Goal: Navigation & Orientation: Find specific page/section

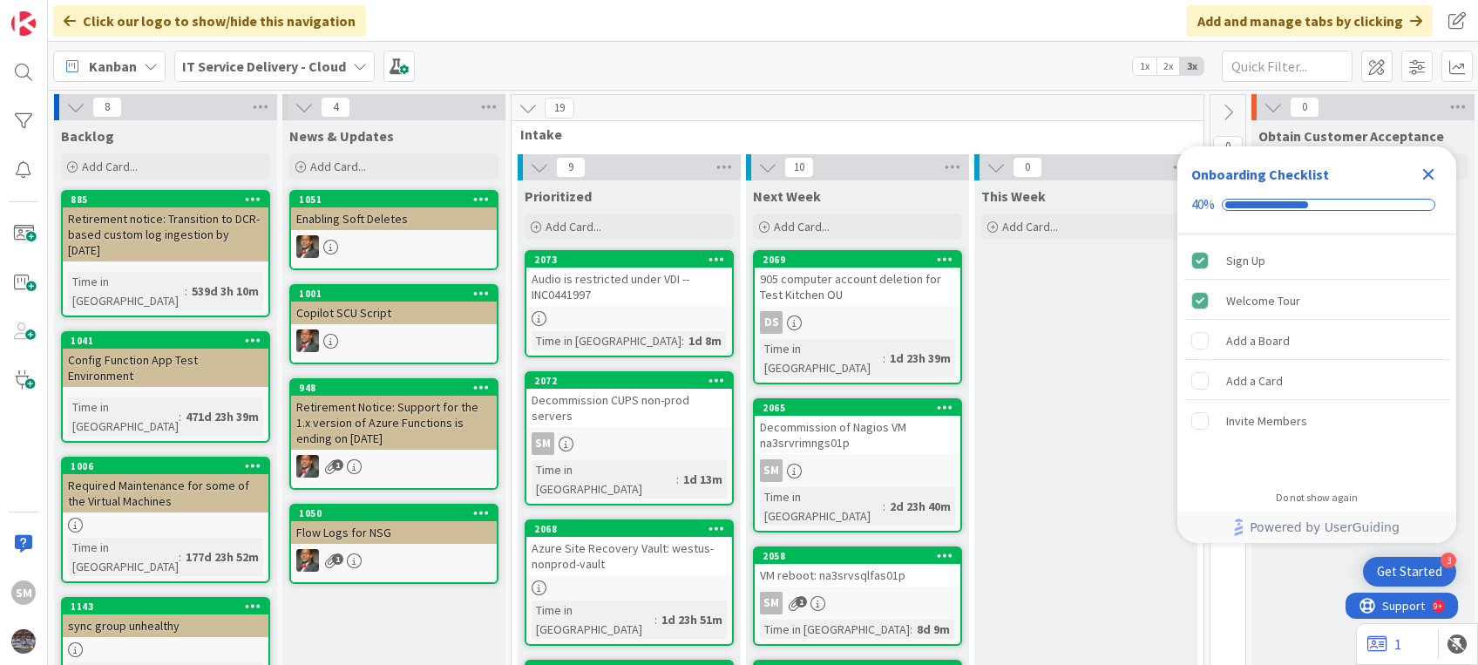
click at [1427, 171] on icon "Close Checklist" at bounding box center [1428, 174] width 11 height 11
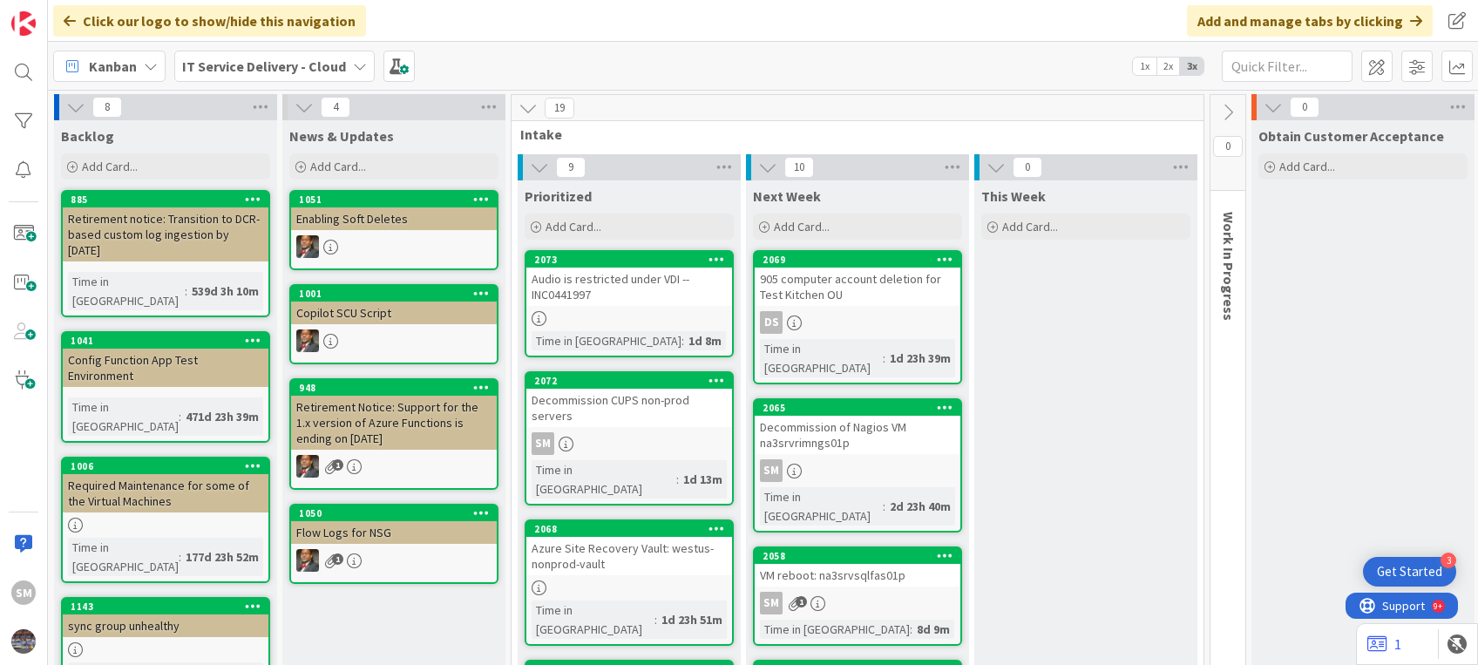
click at [821, 438] on div "2065 Decommission of Nagios VM na3srvrimngs01p SM Time in Column : 2d 23h 40m" at bounding box center [857, 465] width 209 height 134
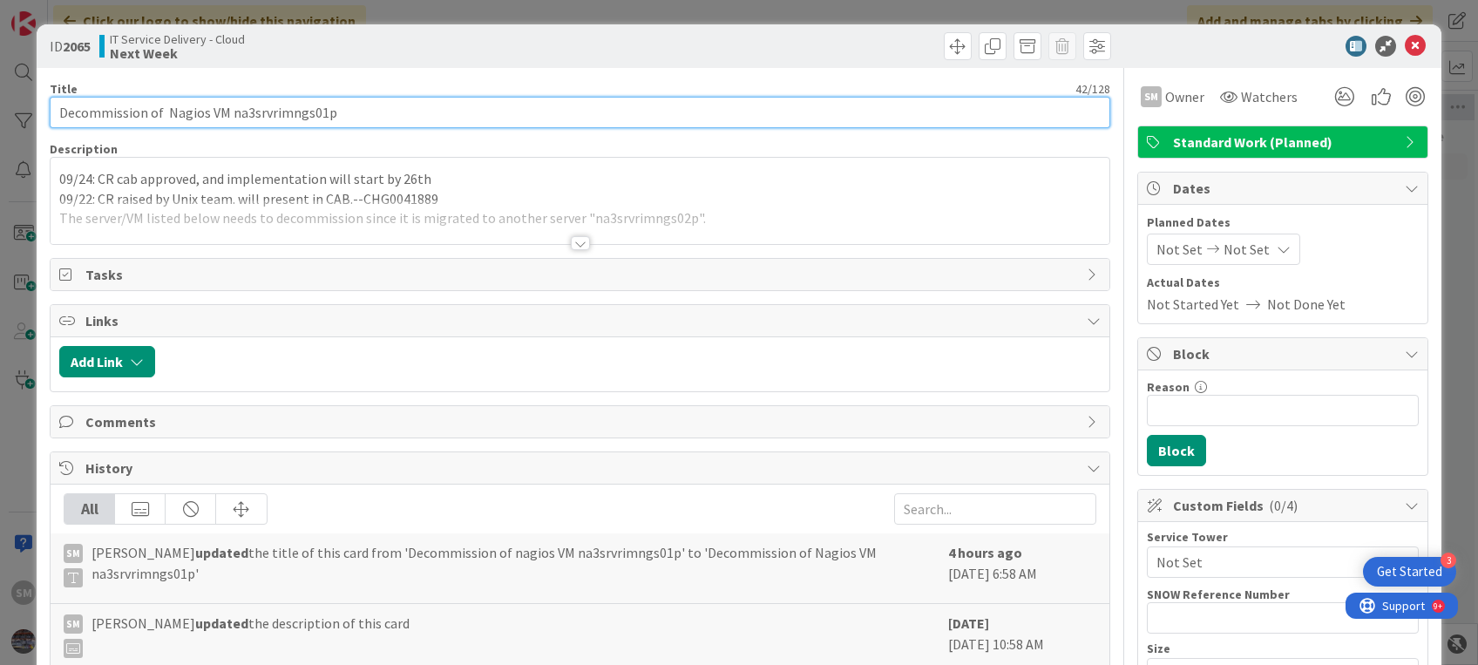
click at [185, 112] on input "Decommission of Nagios VM na3srvrimngs01p" at bounding box center [580, 112] width 1060 height 31
type input "Decommission of VM na3srvrimngs01p"
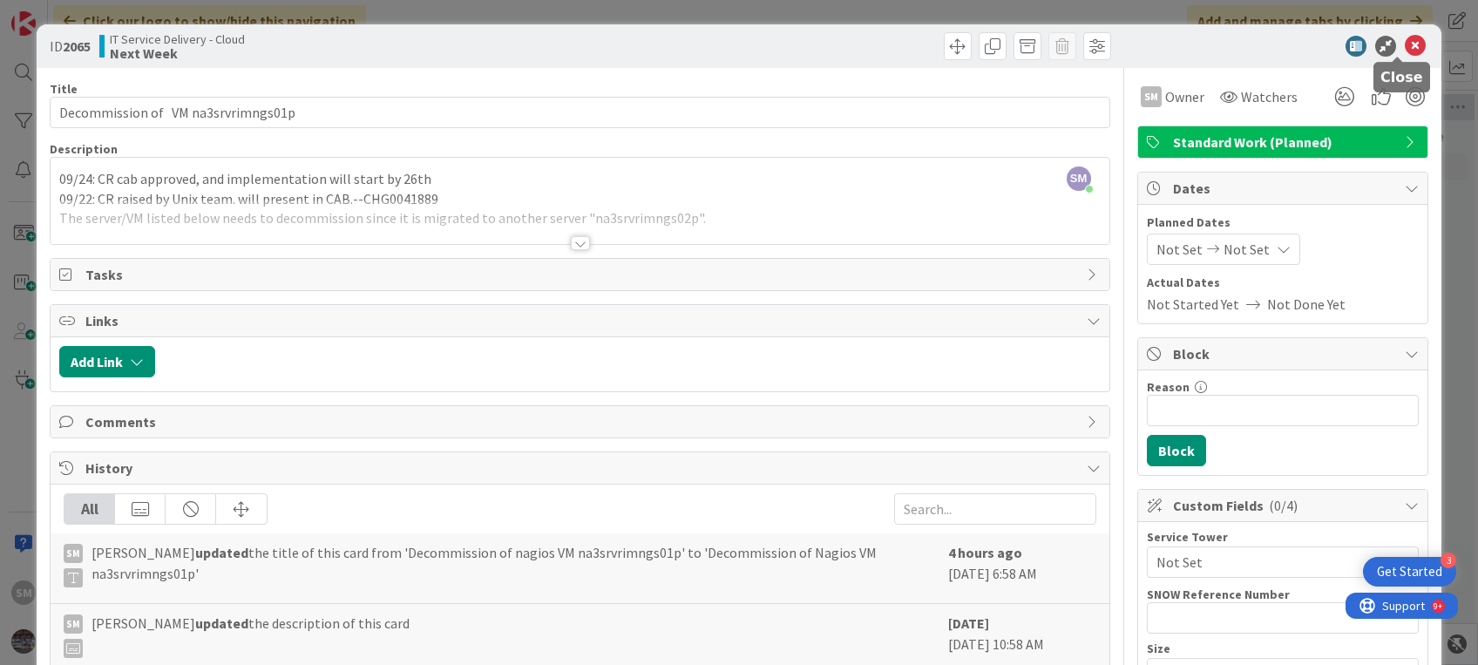
click at [1405, 44] on icon at bounding box center [1415, 46] width 21 height 21
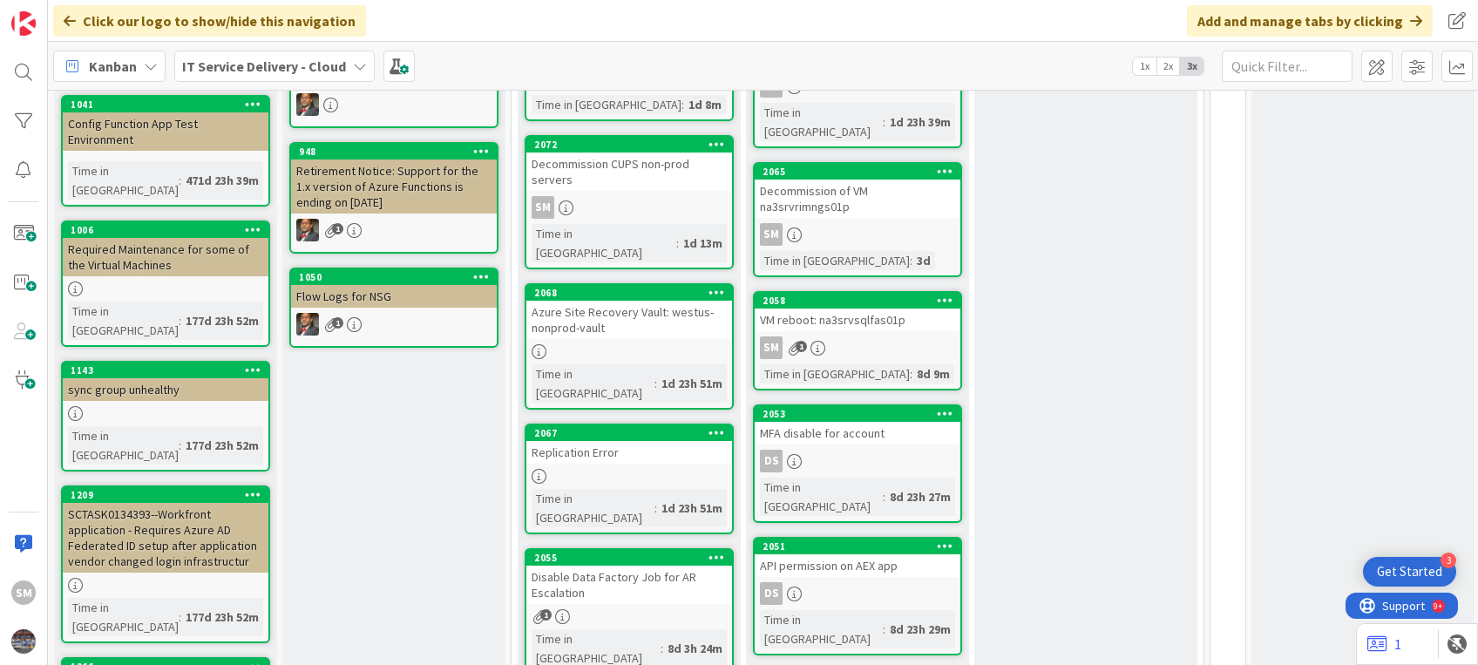
scroll to position [311, 0]
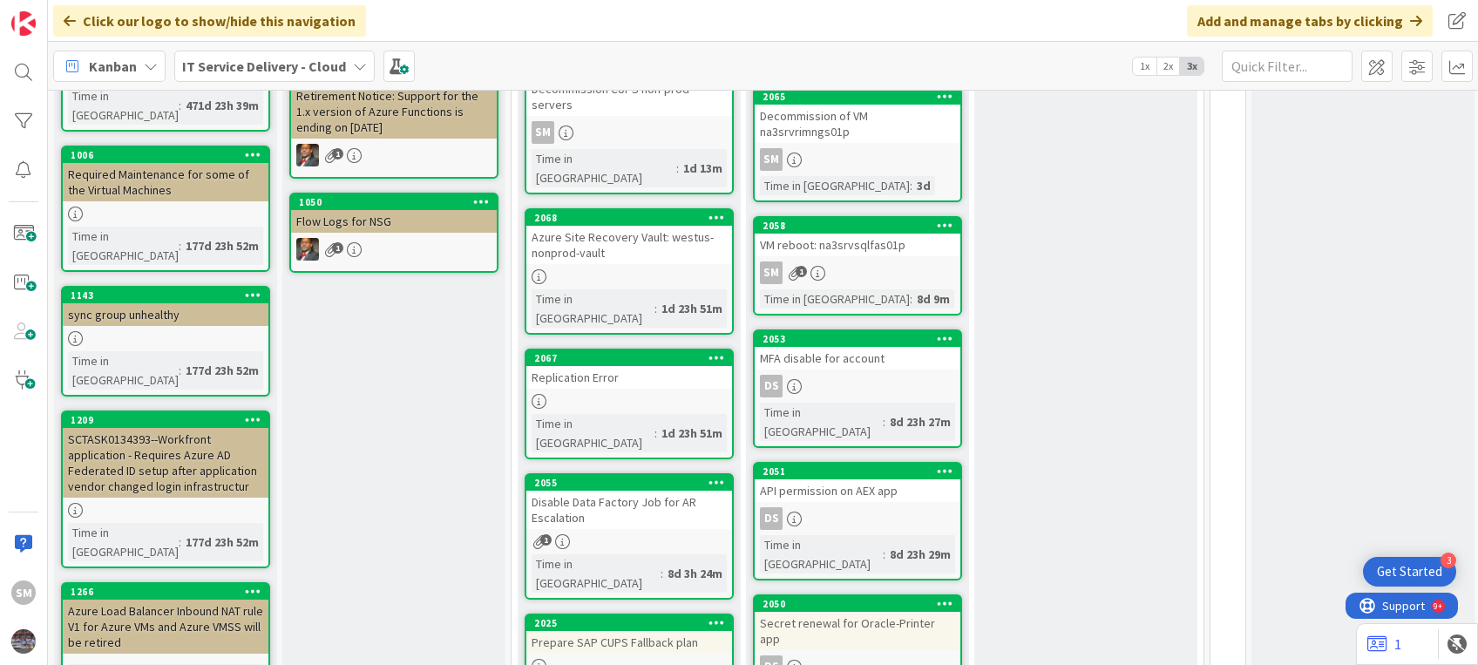
click at [894, 262] on div "SM 1" at bounding box center [858, 273] width 206 height 23
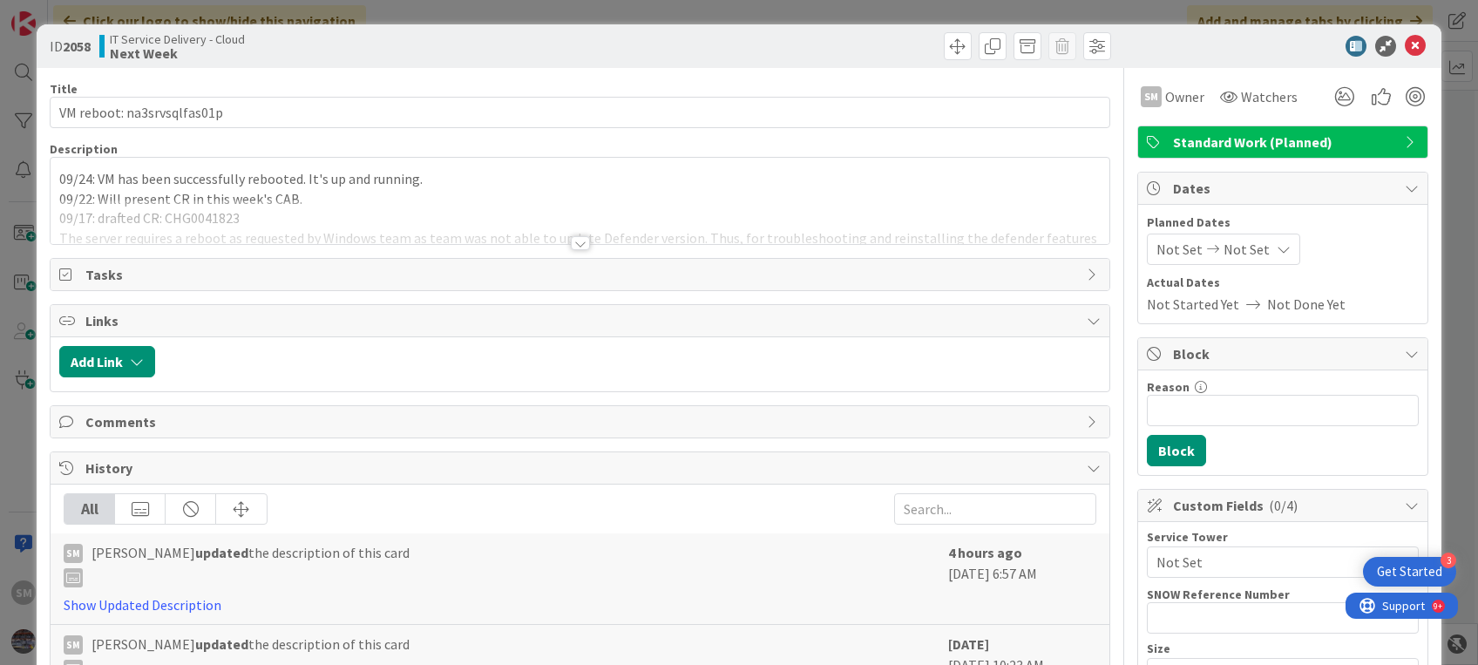
click at [808, 204] on div at bounding box center [580, 222] width 1058 height 44
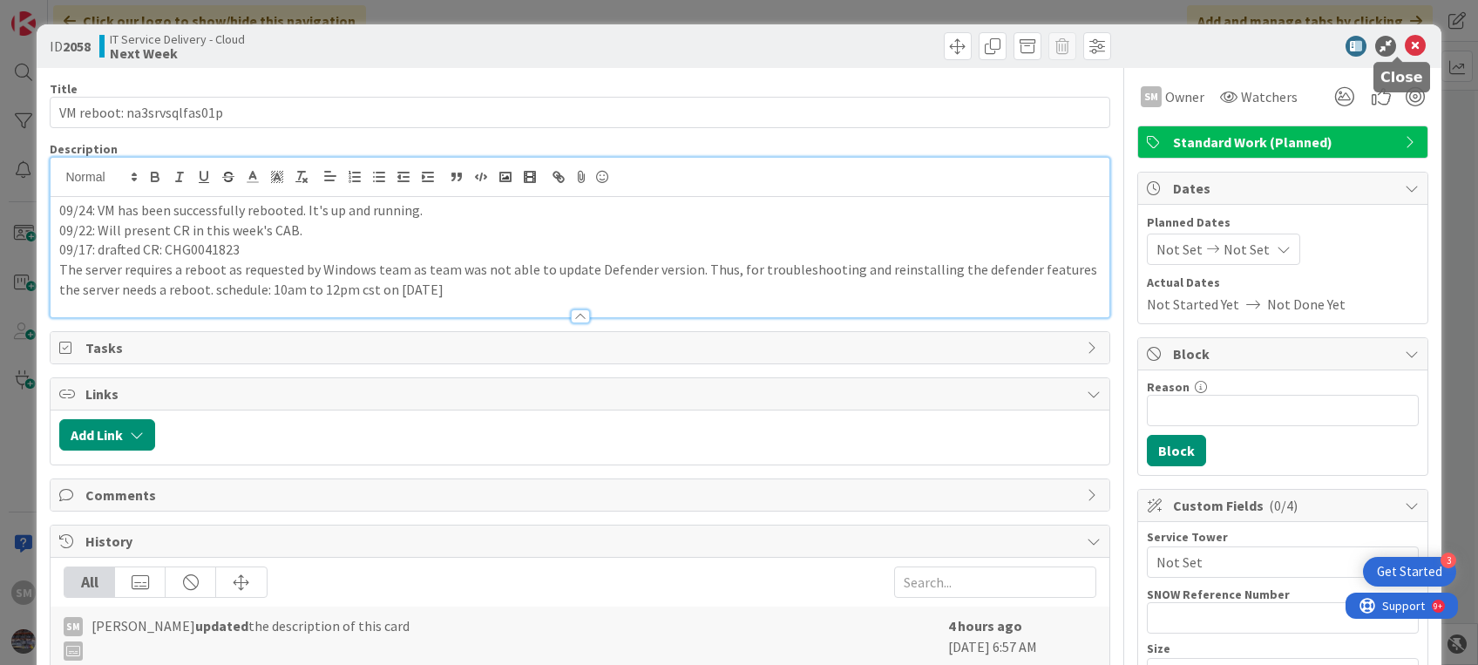
click at [1405, 54] on icon at bounding box center [1415, 46] width 21 height 21
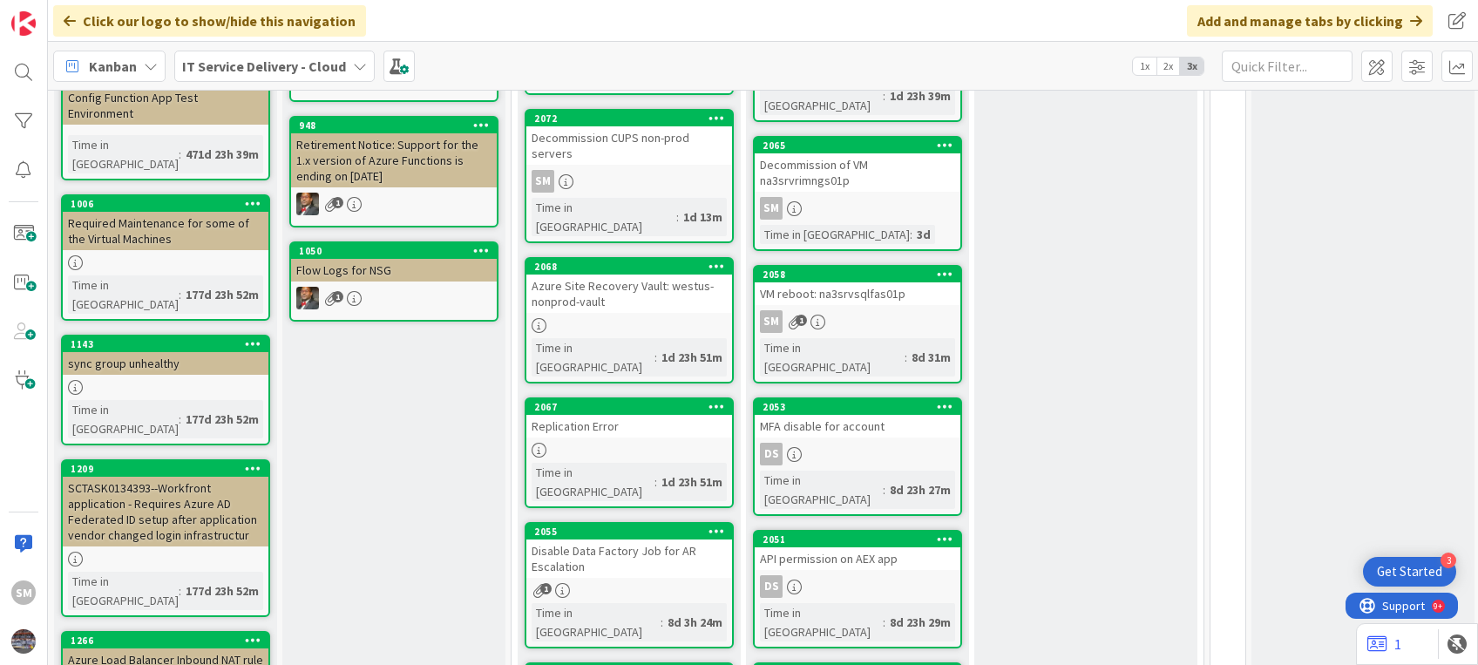
scroll to position [285, 0]
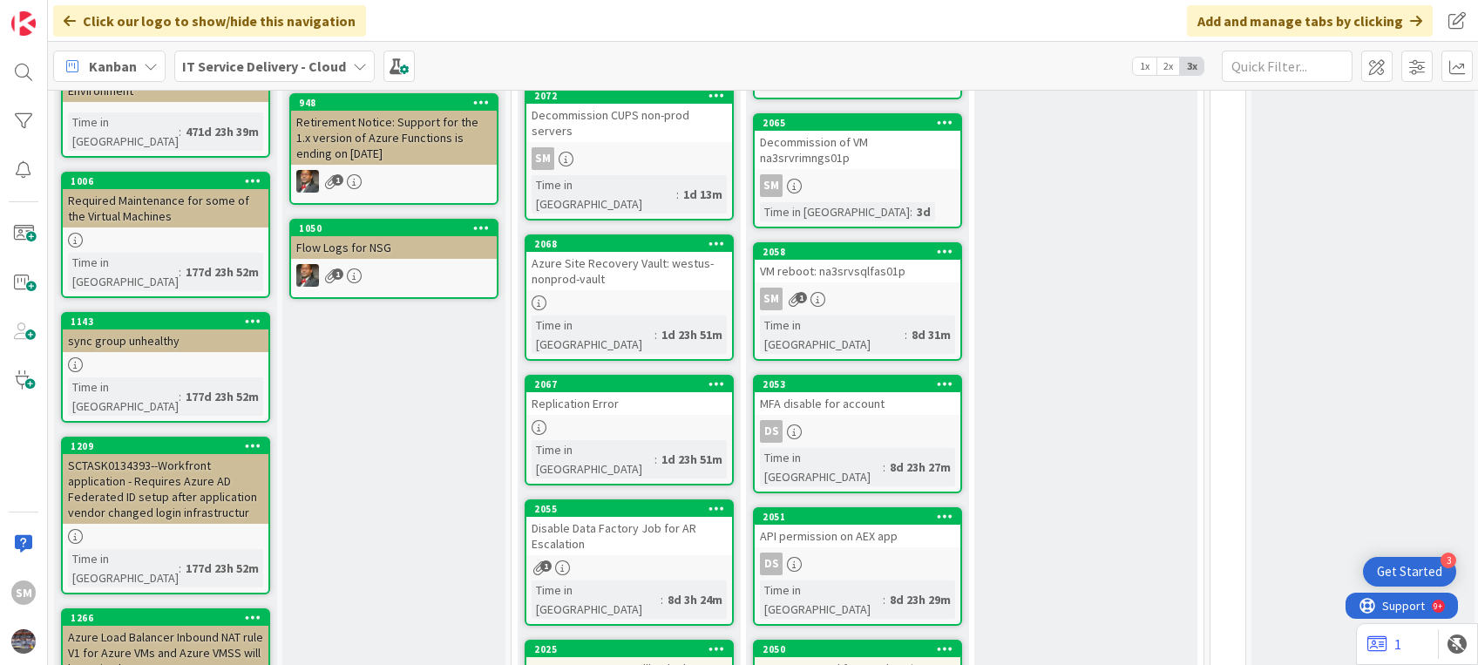
click at [612, 517] on div "Disable Data Factory Job for AR Escalation" at bounding box center [629, 536] width 206 height 38
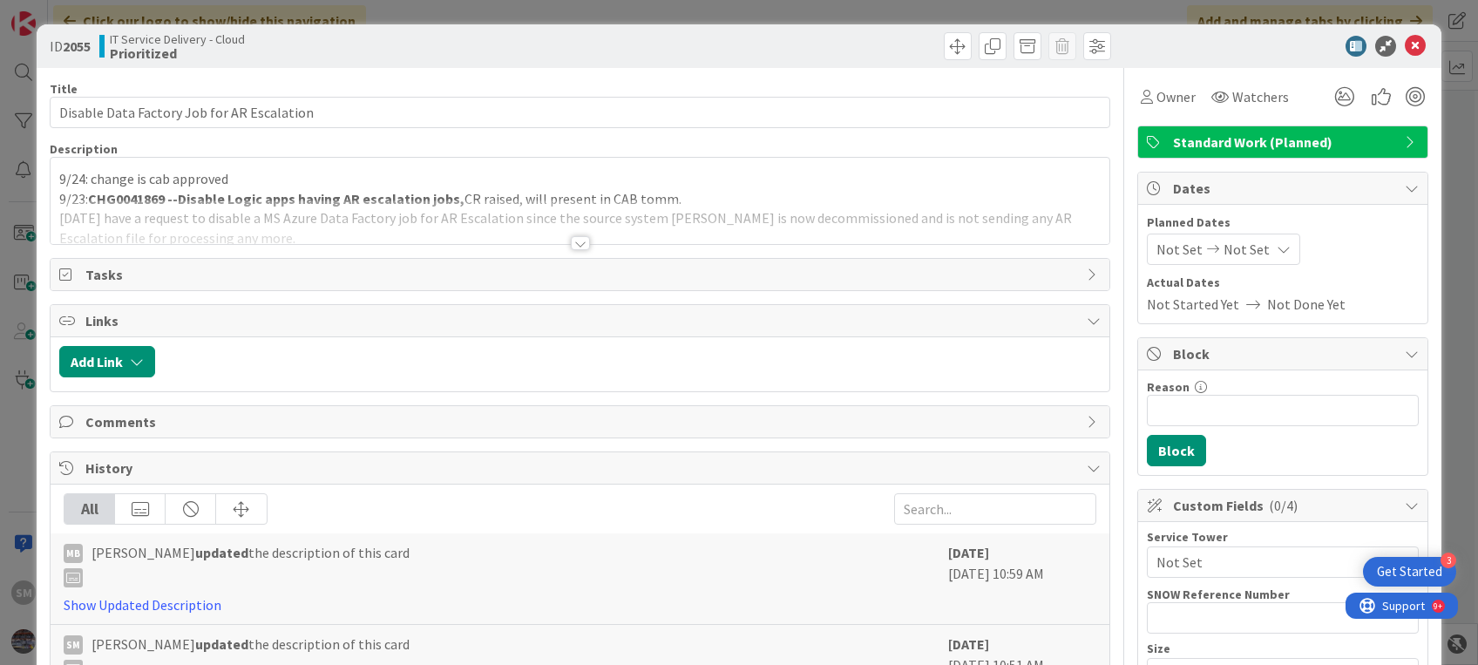
click at [262, 169] on div "9/24: change is cab approved 9/23: CHG0041869 --Disable Logic apps having AR es…" at bounding box center [580, 201] width 1058 height 86
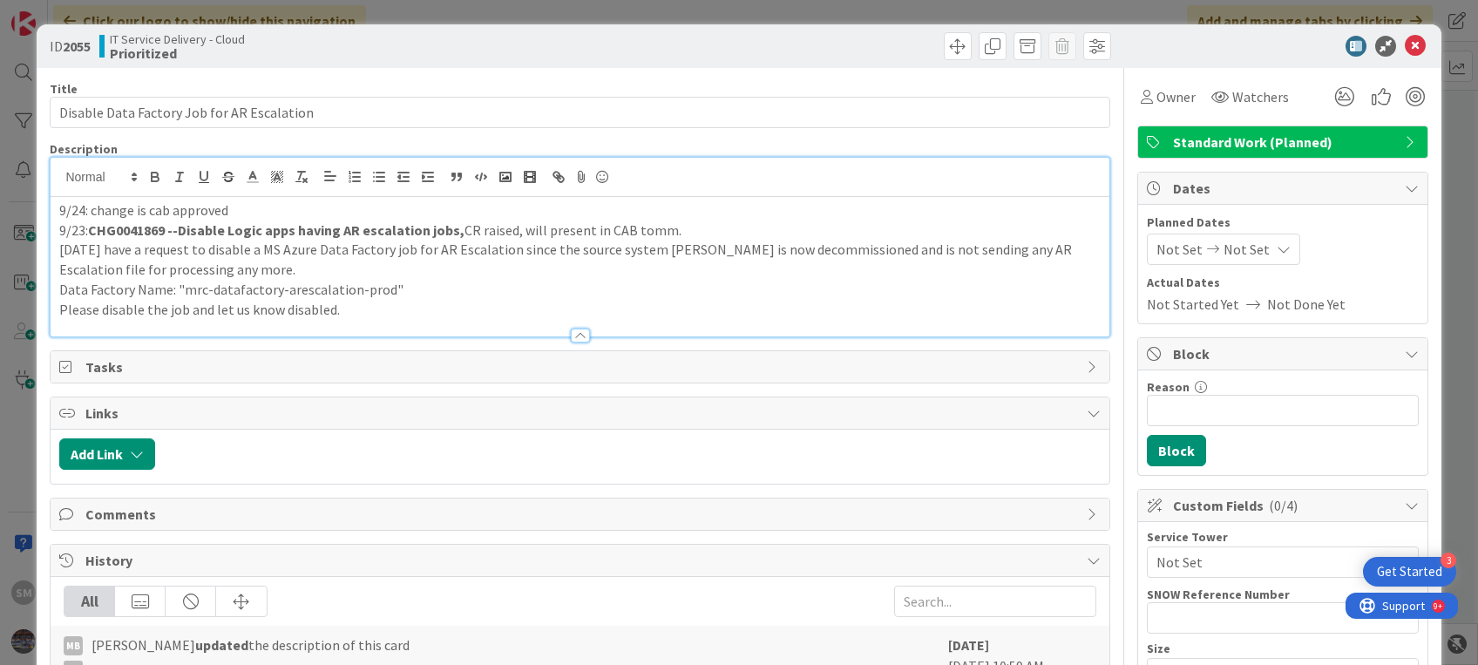
click at [54, 210] on div "9/24: change is cab approved 9/23: CHG0041869 --Disable Logic apps having AR es…" at bounding box center [580, 266] width 1058 height 139
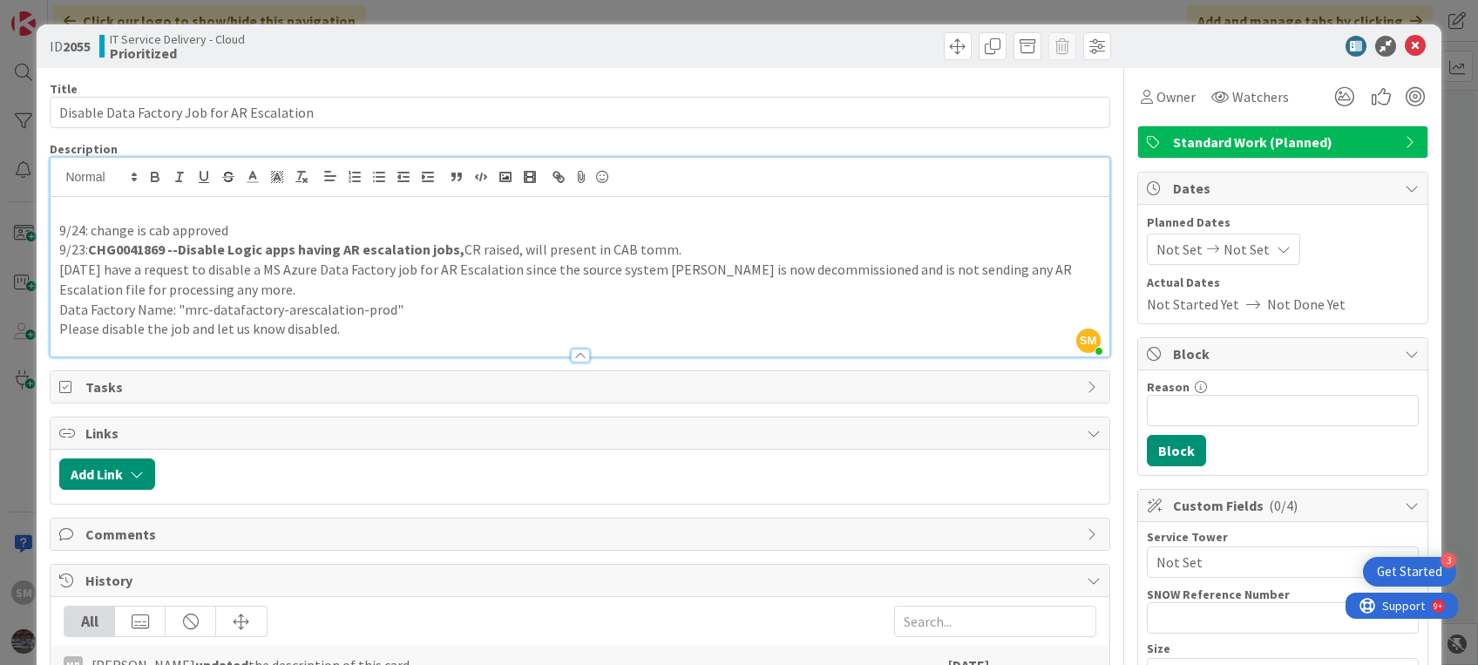
click at [104, 206] on p at bounding box center [579, 210] width 1041 height 20
click at [122, 209] on p "09/25: WIP, 19 disabled remain with 4 logic apps" at bounding box center [579, 210] width 1041 height 20
click at [1405, 49] on icon at bounding box center [1415, 46] width 21 height 21
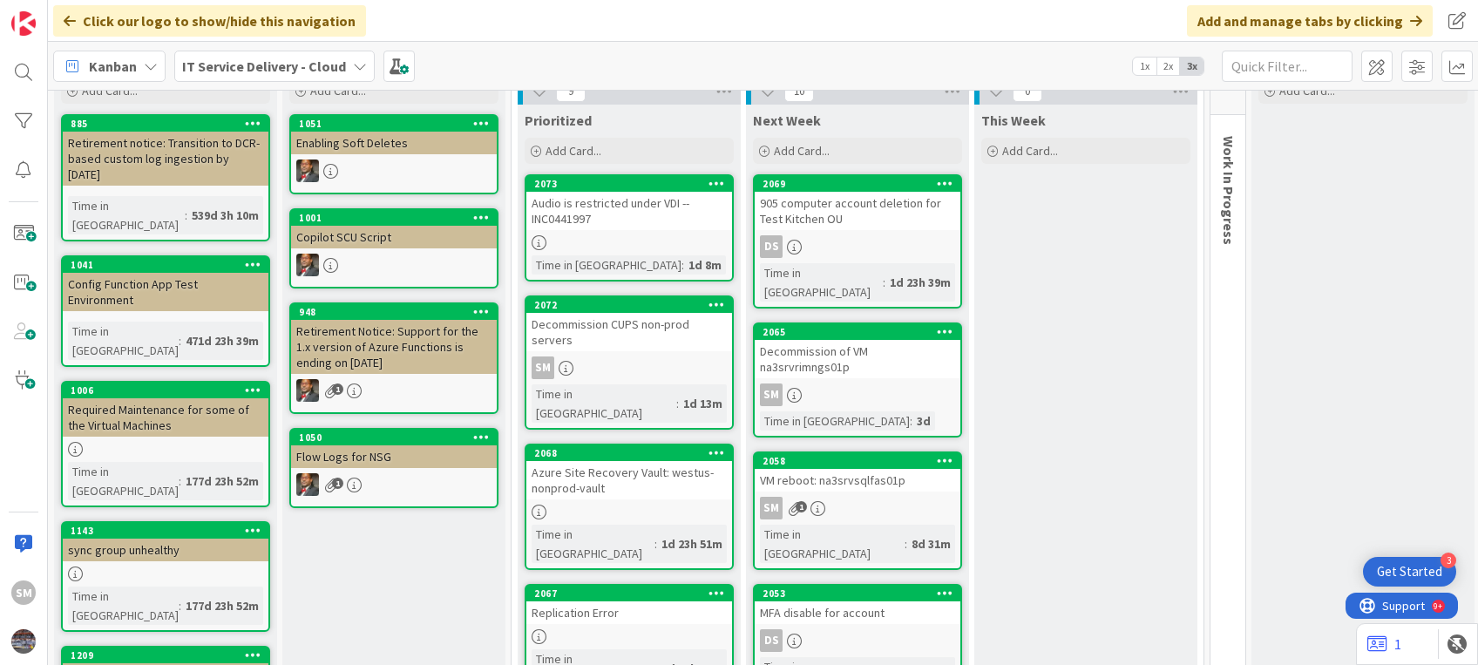
scroll to position [77, 0]
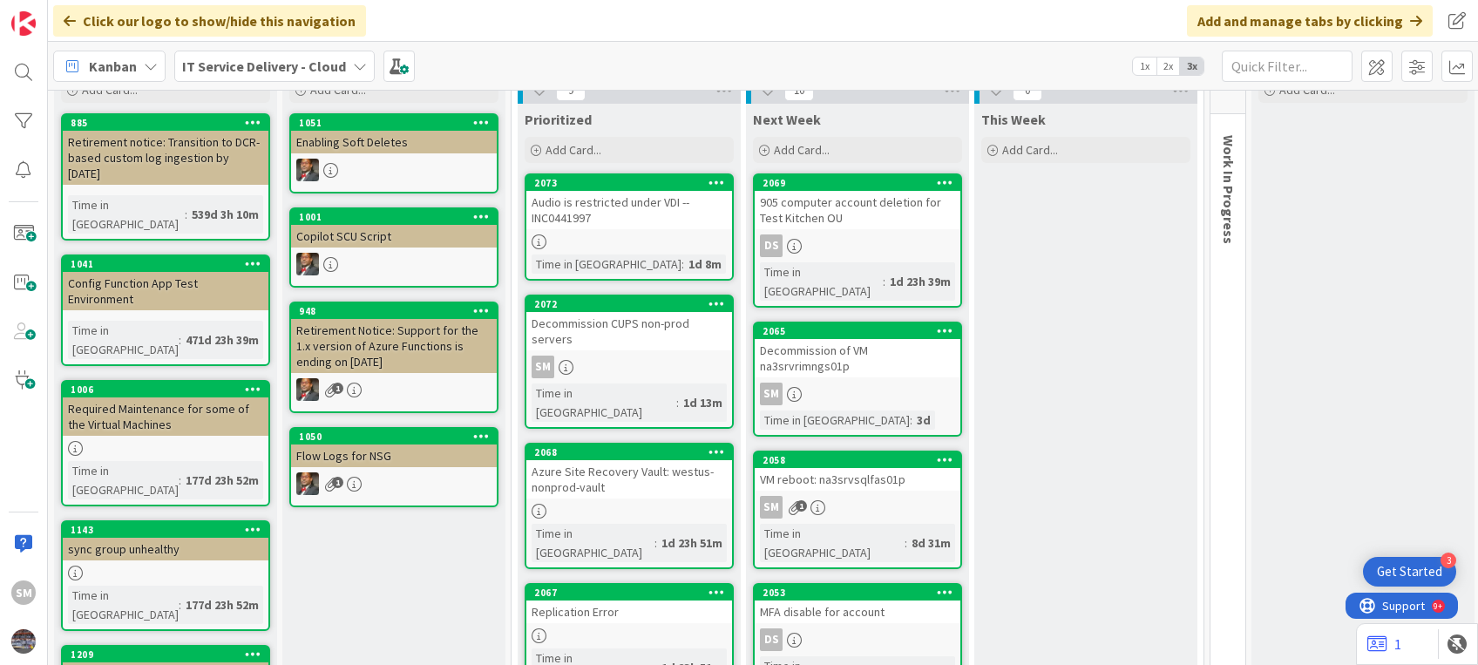
click at [618, 356] on div "SM" at bounding box center [629, 367] width 206 height 23
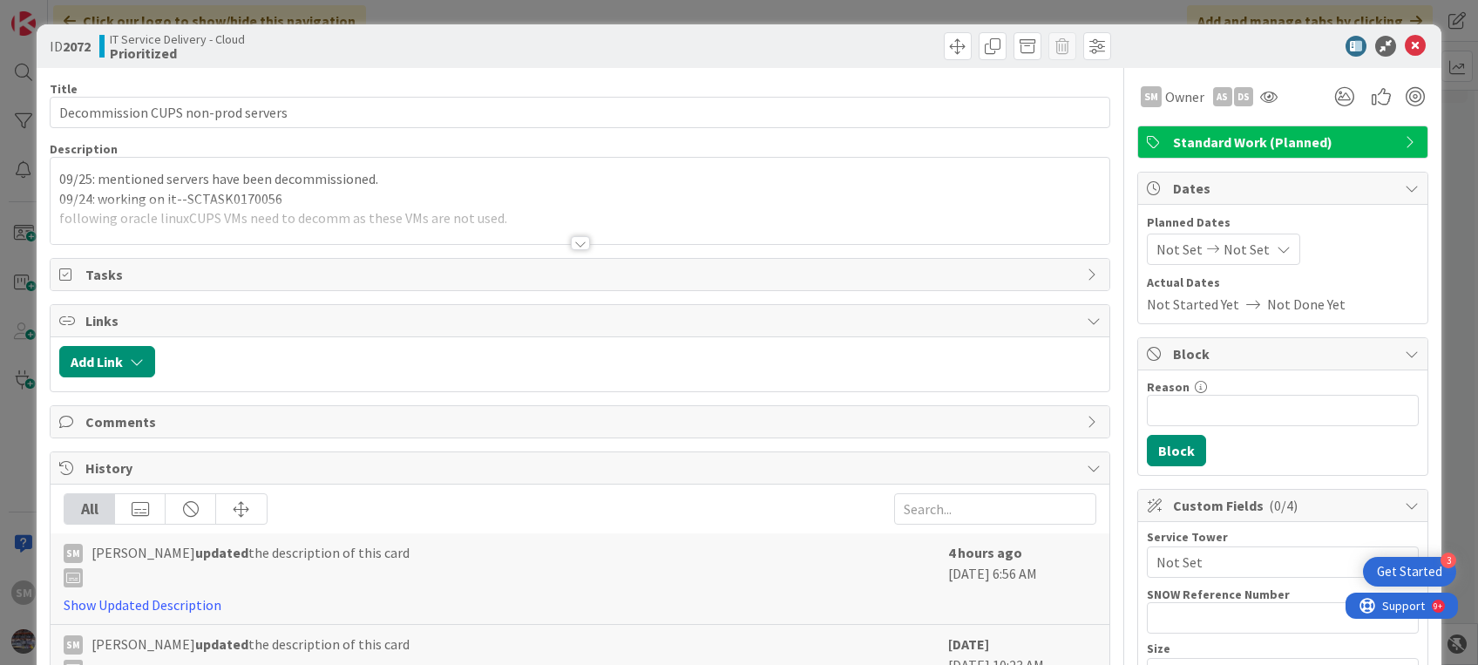
click at [548, 223] on div at bounding box center [580, 222] width 1058 height 44
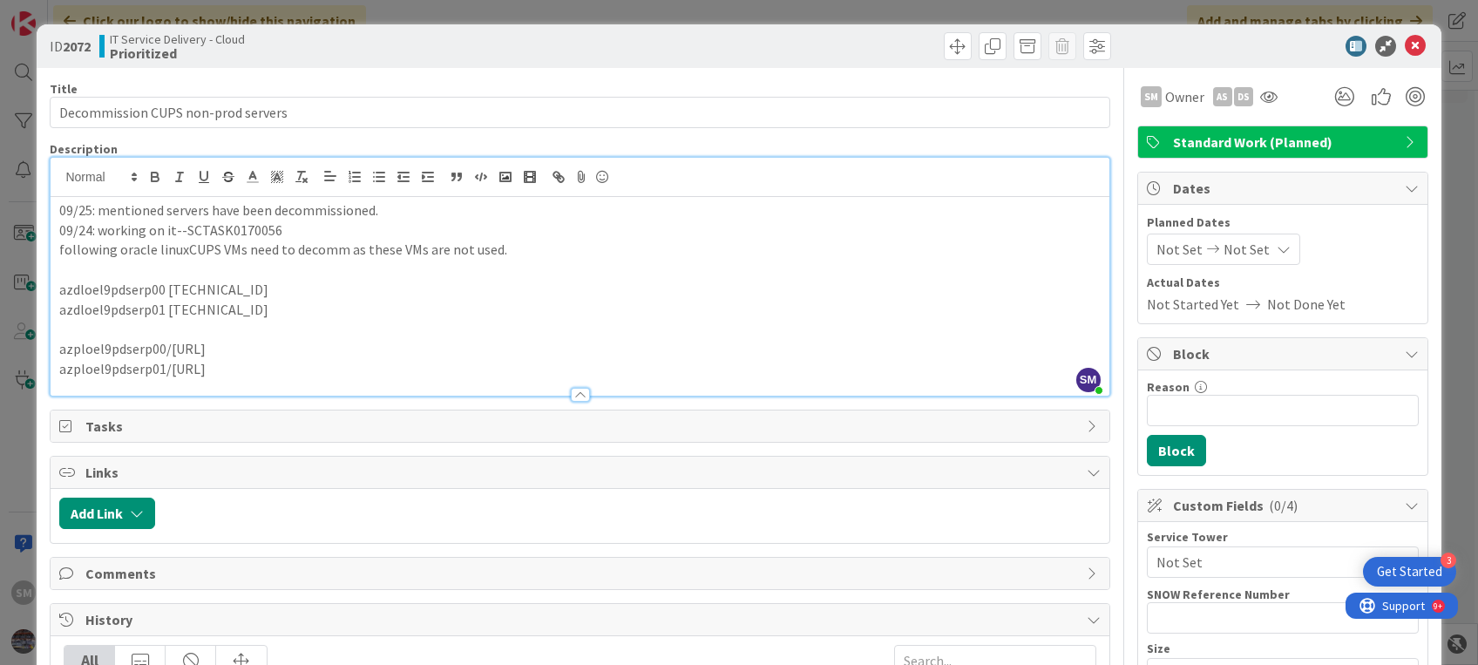
drag, startPoint x: 252, startPoint y: 367, endPoint x: 43, endPoint y: 271, distance: 230.1
click at [240, 302] on p "azdloel9pdserp01 [TECHNICAL_ID]" at bounding box center [579, 310] width 1041 height 20
click at [265, 317] on p "azdloel9pdserp01 [TECHNICAL_ID]" at bounding box center [579, 310] width 1041 height 20
drag, startPoint x: 265, startPoint y: 360, endPoint x: 50, endPoint y: 204, distance: 265.9
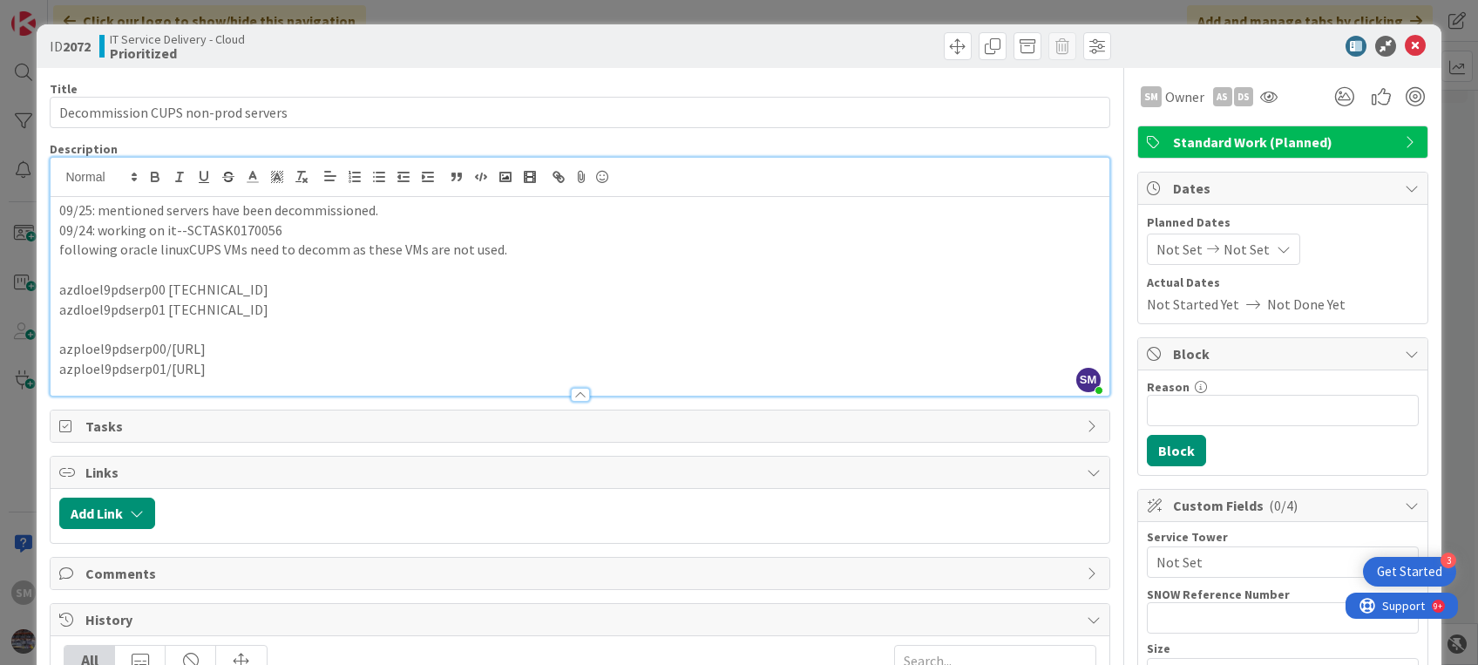
click at [51, 204] on div "09/25: mentioned servers have been decommissioned. 09/24: working on it--SCTASK…" at bounding box center [580, 296] width 1058 height 199
click at [328, 335] on p at bounding box center [579, 329] width 1041 height 20
drag, startPoint x: 265, startPoint y: 383, endPoint x: 676, endPoint y: 302, distance: 418.5
click at [676, 302] on div "Description SM [PERSON_NAME] just joined 09/25: mentioned servers have been dec…" at bounding box center [580, 268] width 1060 height 255
click at [1405, 47] on icon at bounding box center [1415, 46] width 21 height 21
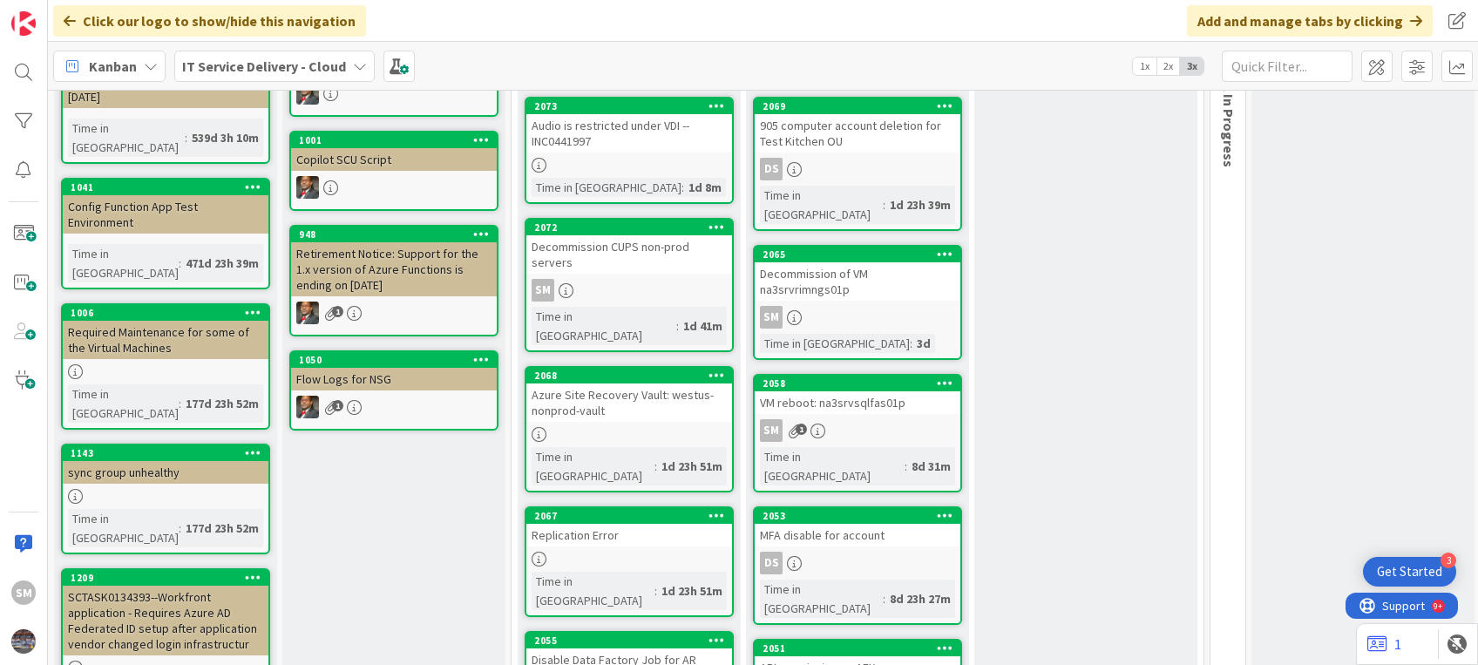
click at [908, 391] on div "VM reboot: na3srvsqlfas01p" at bounding box center [858, 402] width 206 height 23
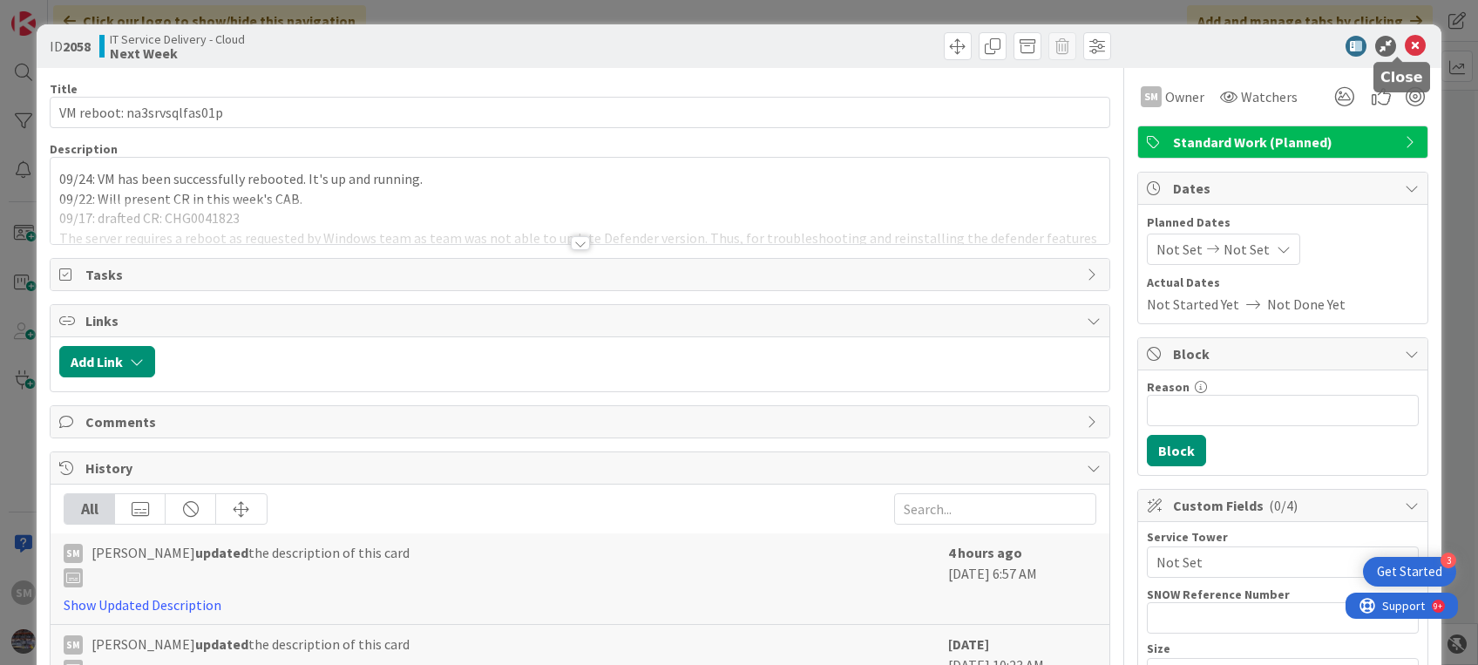
click at [1405, 47] on icon at bounding box center [1415, 46] width 21 height 21
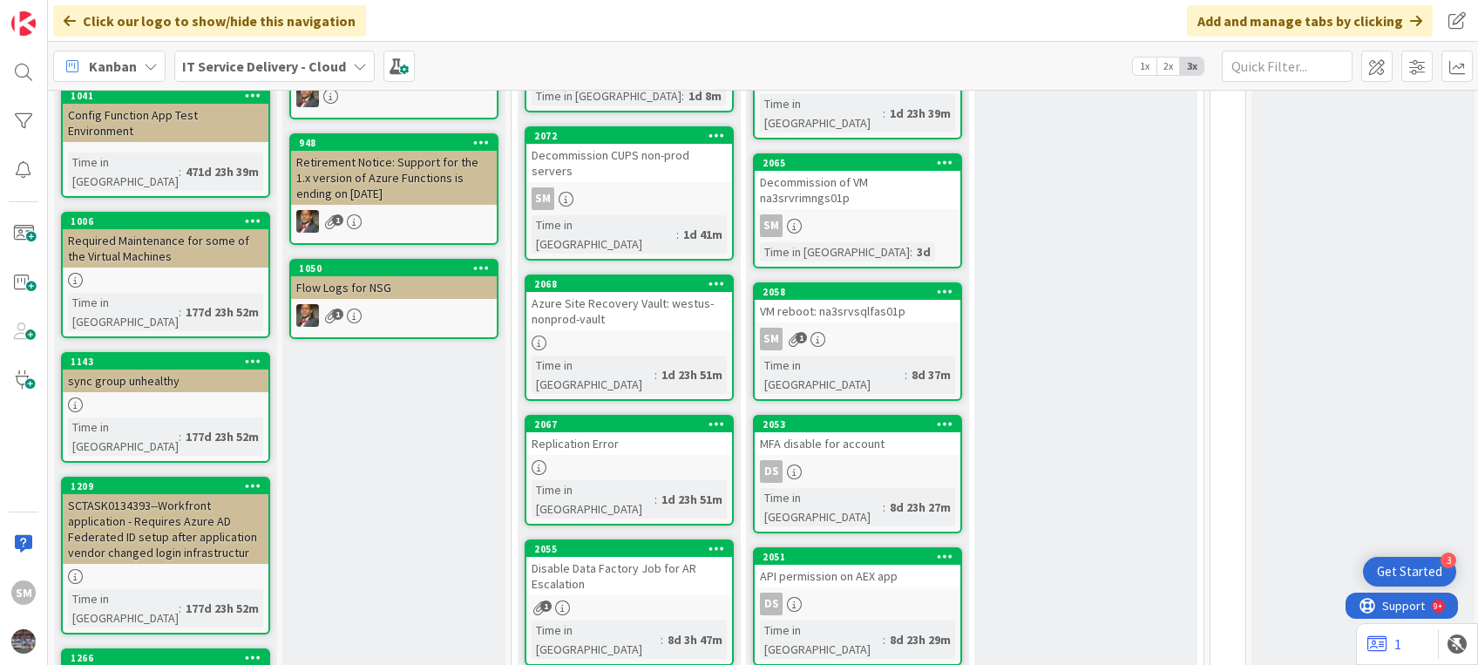
scroll to position [178, 0]
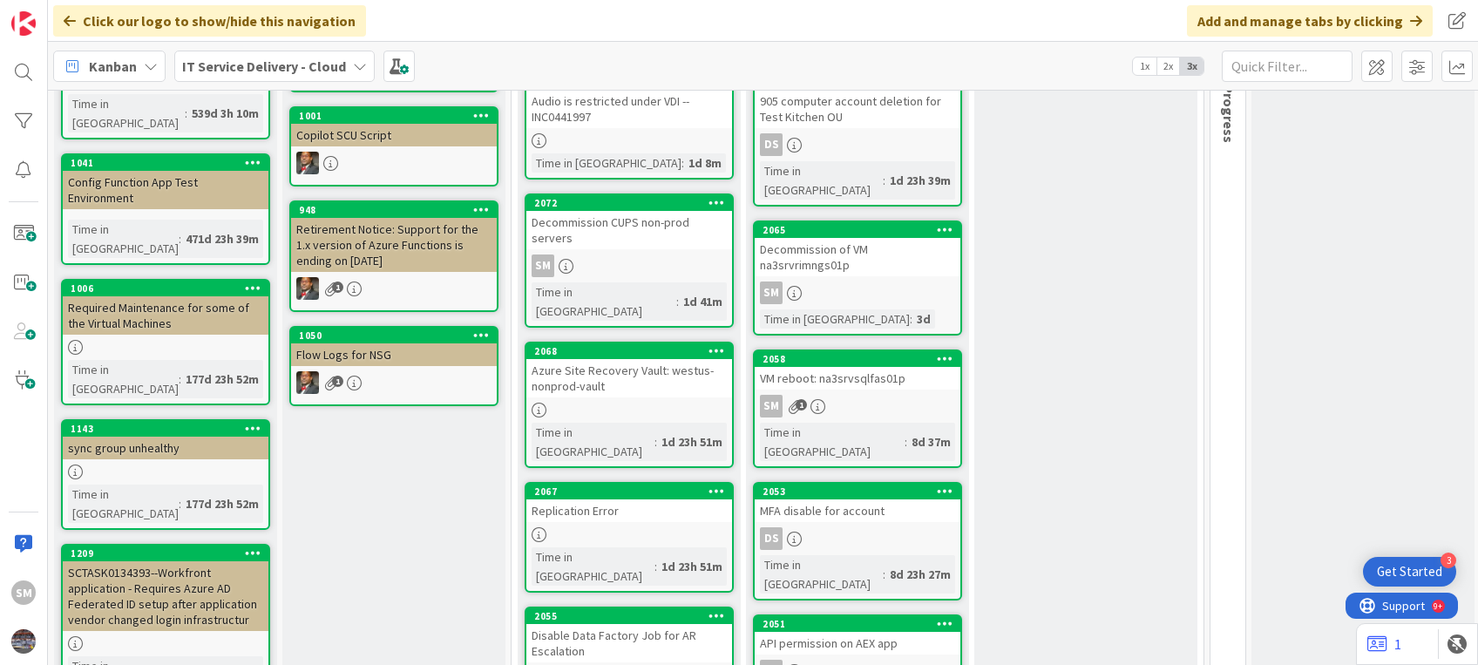
click at [637, 624] on div "Disable Data Factory Job for AR Escalation" at bounding box center [629, 643] width 206 height 38
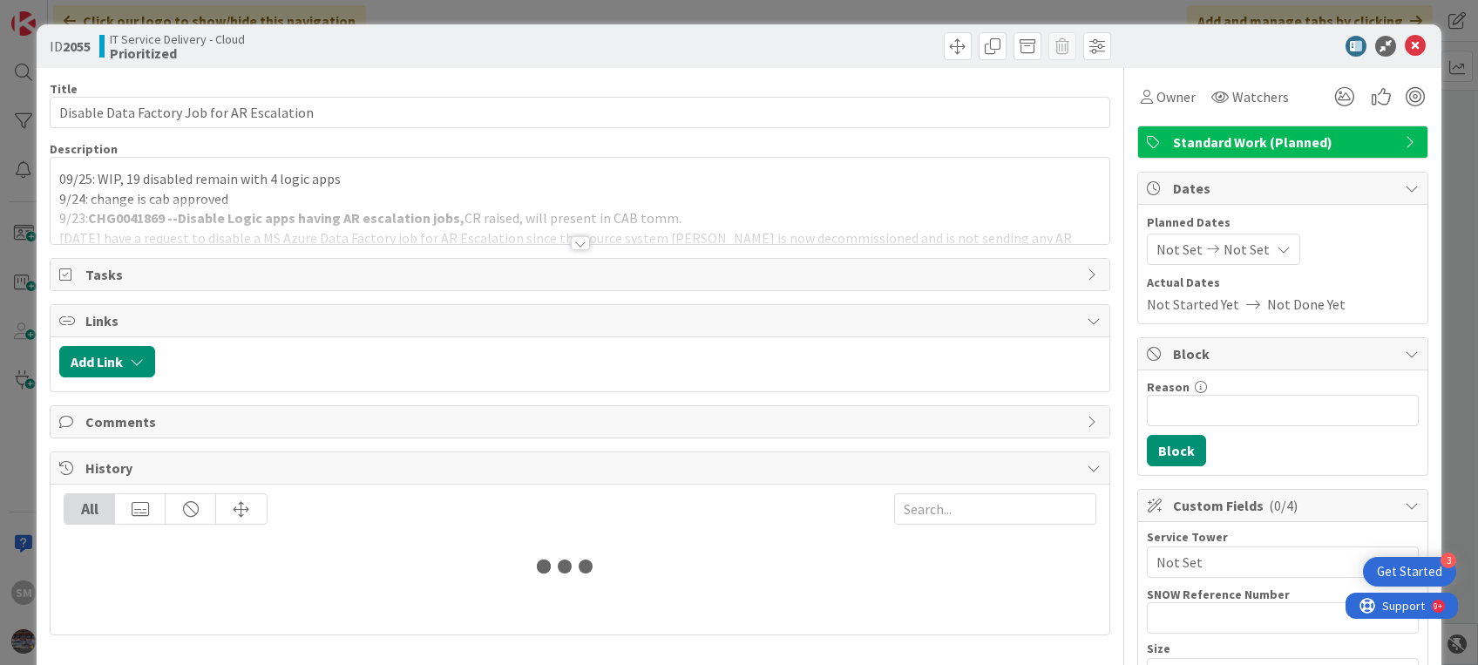
click at [439, 202] on div at bounding box center [580, 222] width 1058 height 44
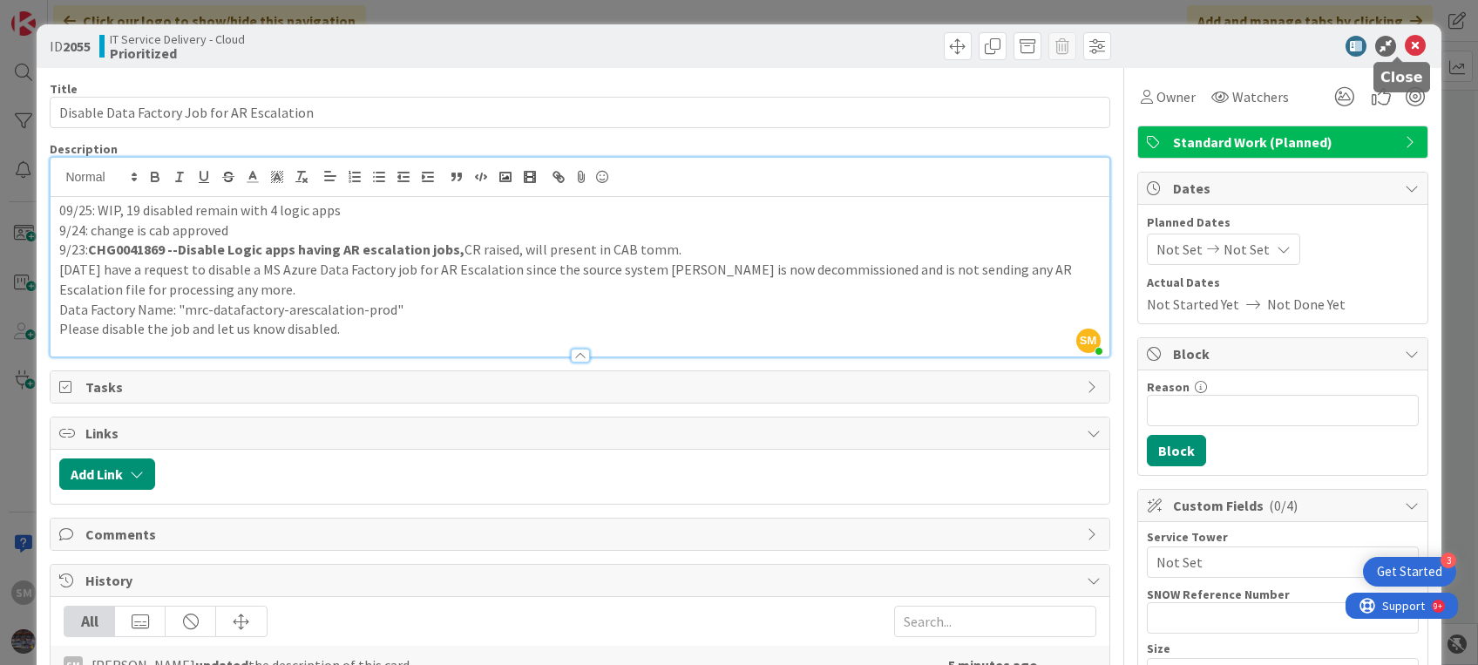
click at [1405, 39] on icon at bounding box center [1415, 46] width 21 height 21
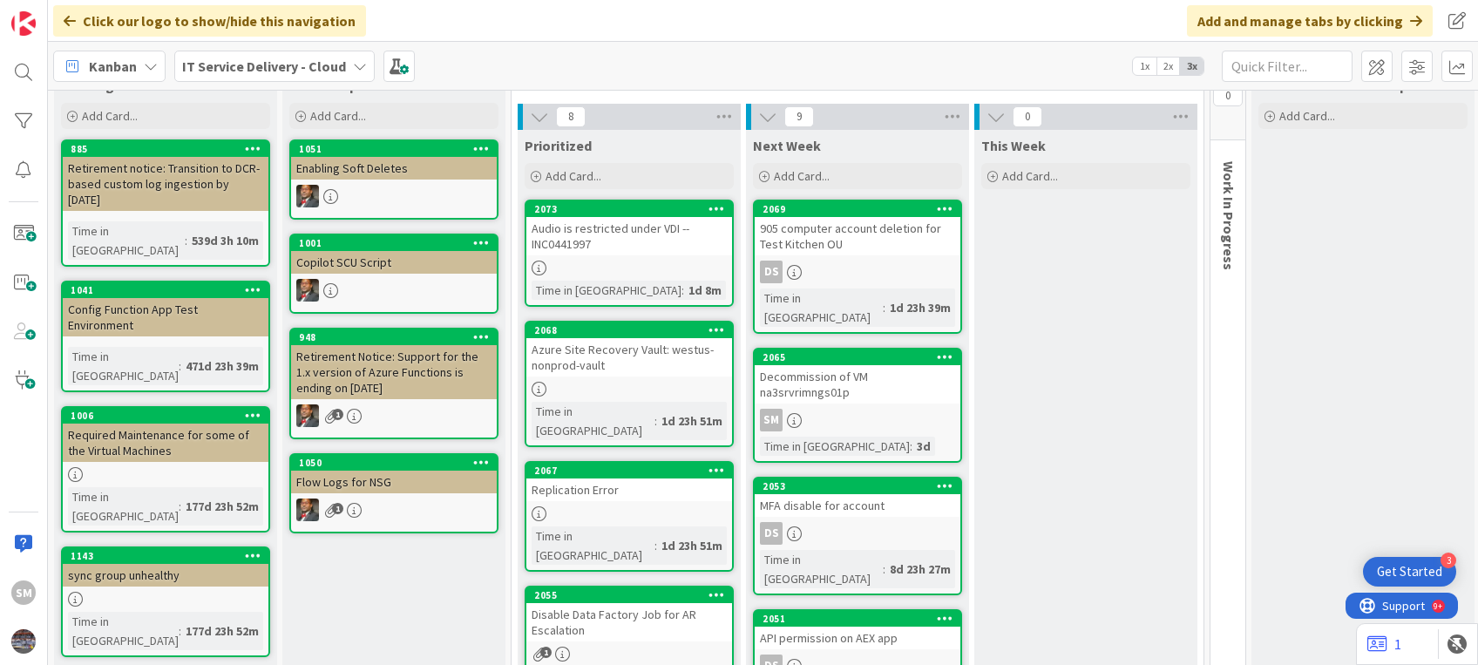
scroll to position [45, 0]
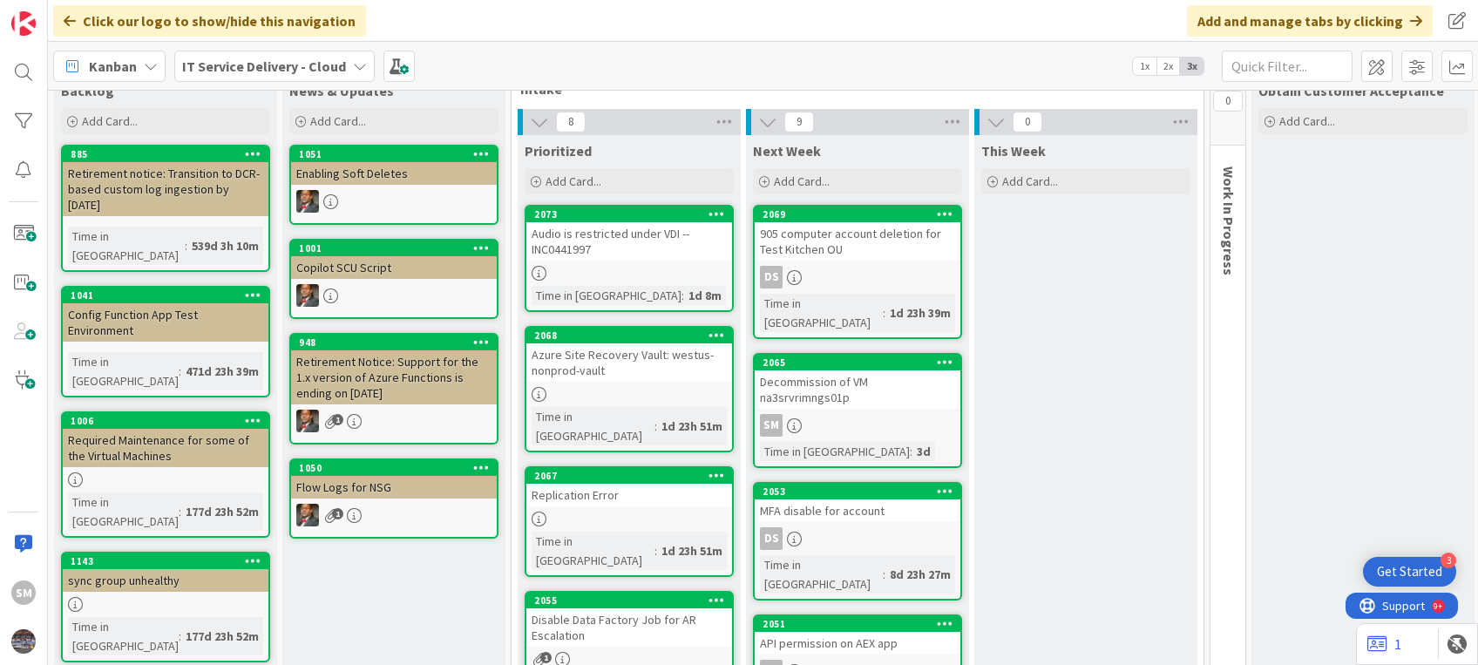
click at [656, 253] on div "Audio is restricted under VDI --INC0441997" at bounding box center [629, 241] width 206 height 38
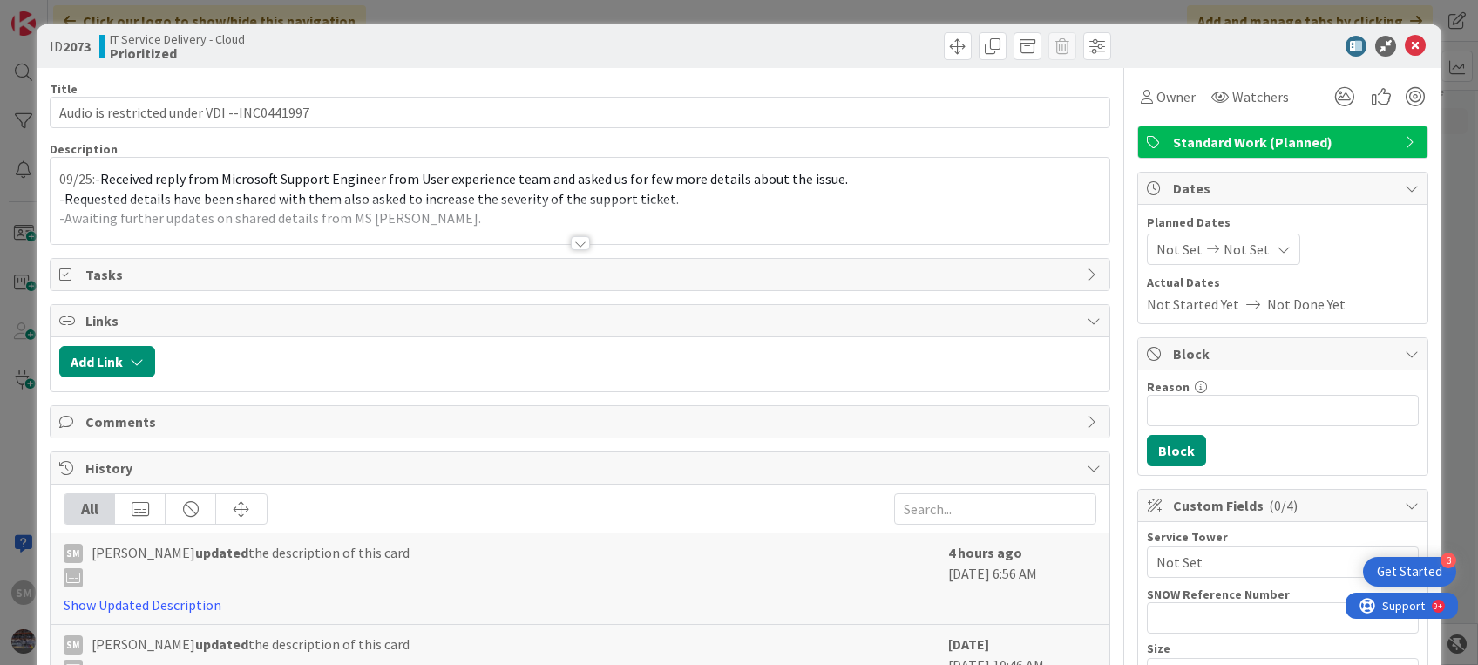
click at [574, 232] on div at bounding box center [580, 222] width 1058 height 44
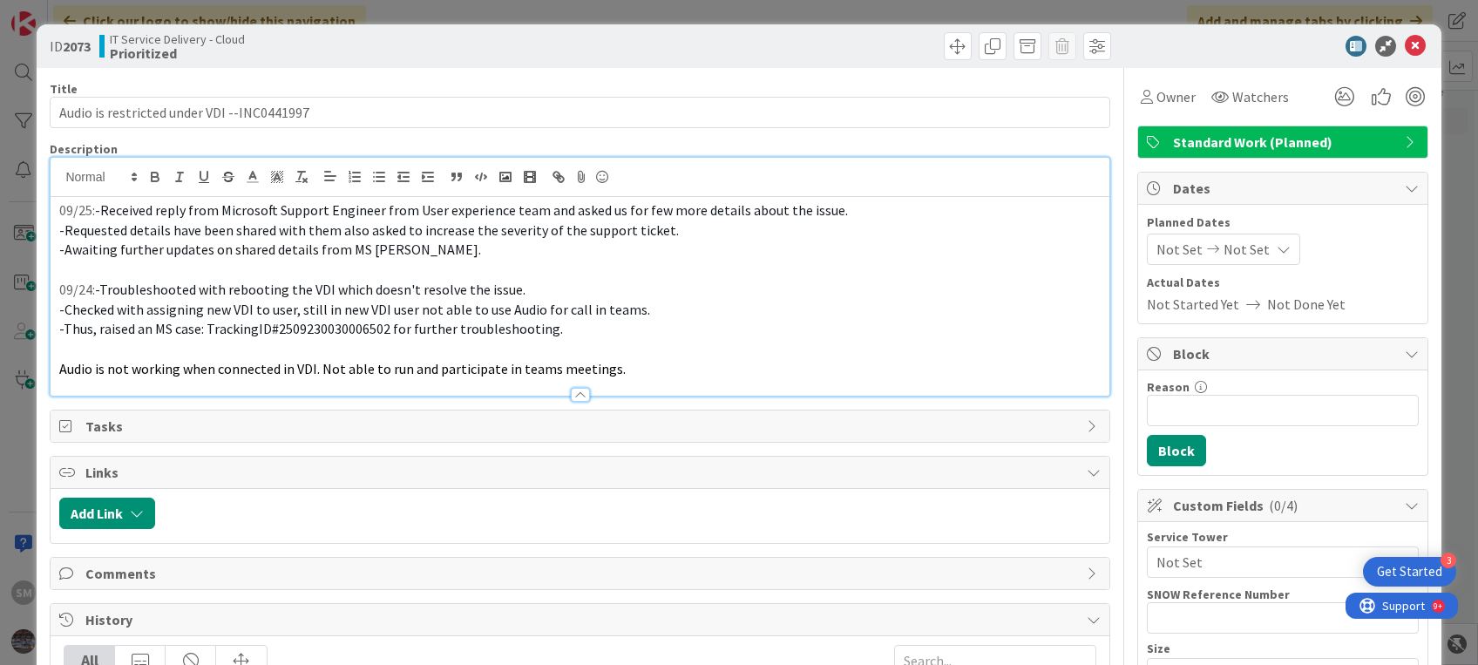
click at [613, 261] on p at bounding box center [579, 270] width 1041 height 20
click at [1407, 42] on icon at bounding box center [1415, 46] width 21 height 21
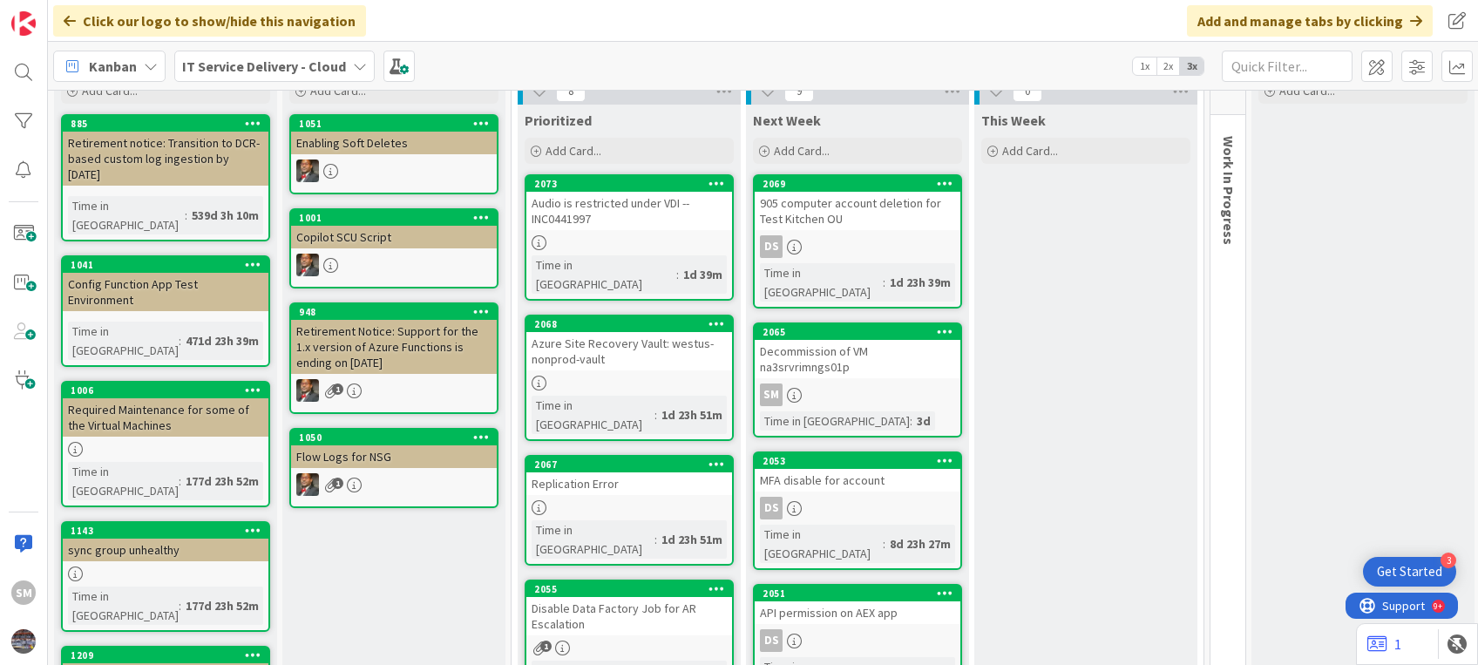
scroll to position [69, 0]
